Goal: Information Seeking & Learning: Learn about a topic

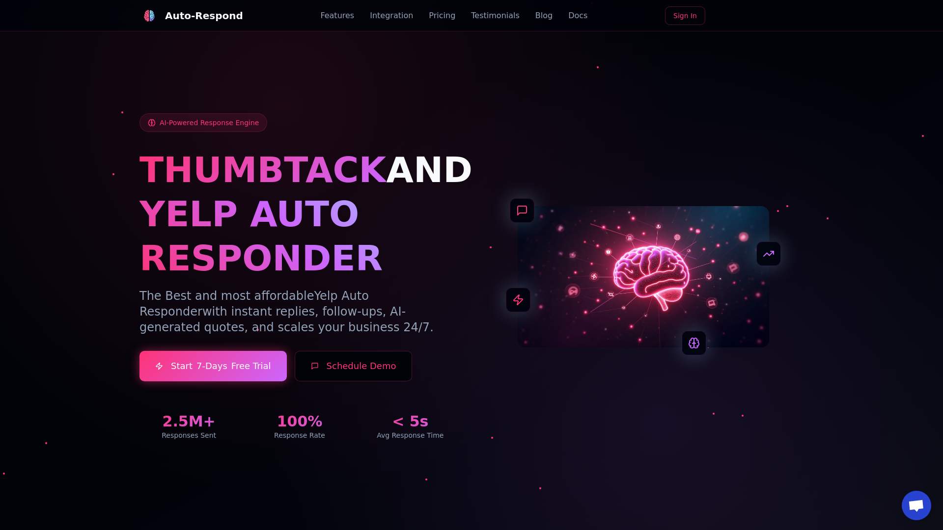
click at [535, 16] on link "Blog" at bounding box center [543, 16] width 17 height 12
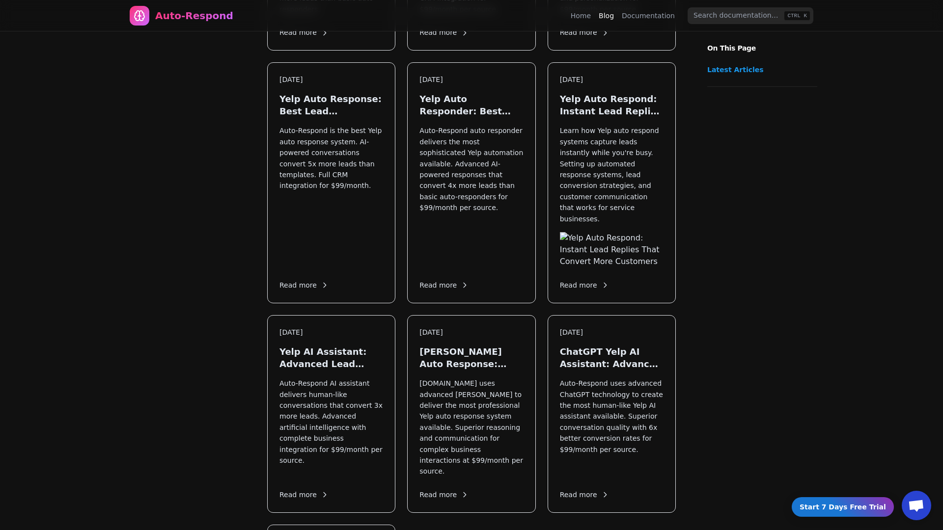
scroll to position [1175, 0]
